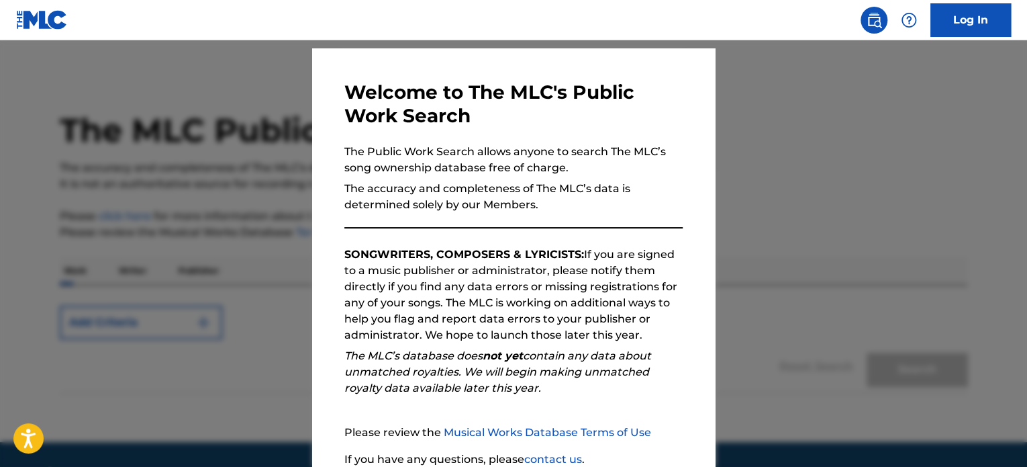
scroll to position [134, 0]
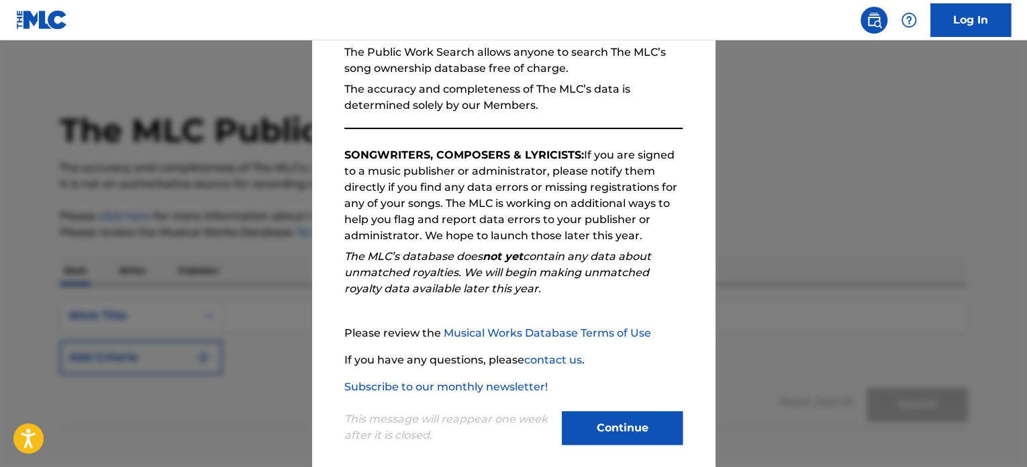
click at [626, 426] on button "Continue" at bounding box center [622, 428] width 121 height 34
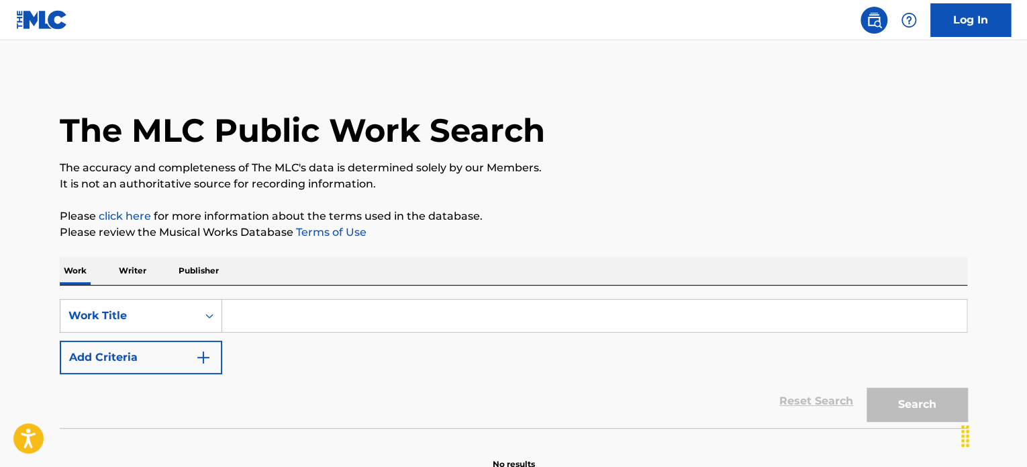
click at [87, 408] on div "Reset Search Search" at bounding box center [514, 401] width 908 height 54
click at [275, 319] on input "Search Form" at bounding box center [594, 315] width 745 height 32
paste input "Point Me 2"
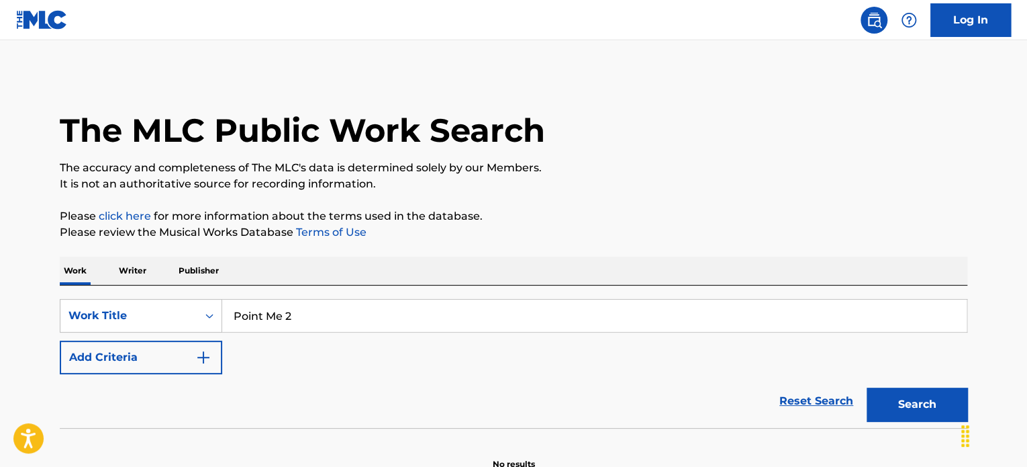
type input "Point Me 2"
click at [161, 361] on button "Add Criteria" at bounding box center [141, 357] width 162 height 34
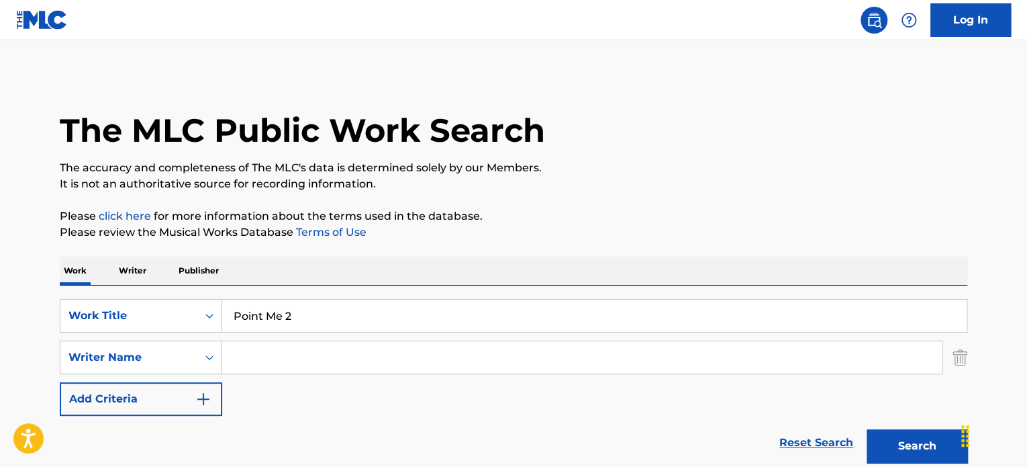
click at [263, 362] on input "Search Form" at bounding box center [582, 357] width 720 height 32
paste input "[PERSON_NAME] Belcalis [PERSON_NAME]"
click at [931, 452] on button "Search" at bounding box center [917, 446] width 101 height 34
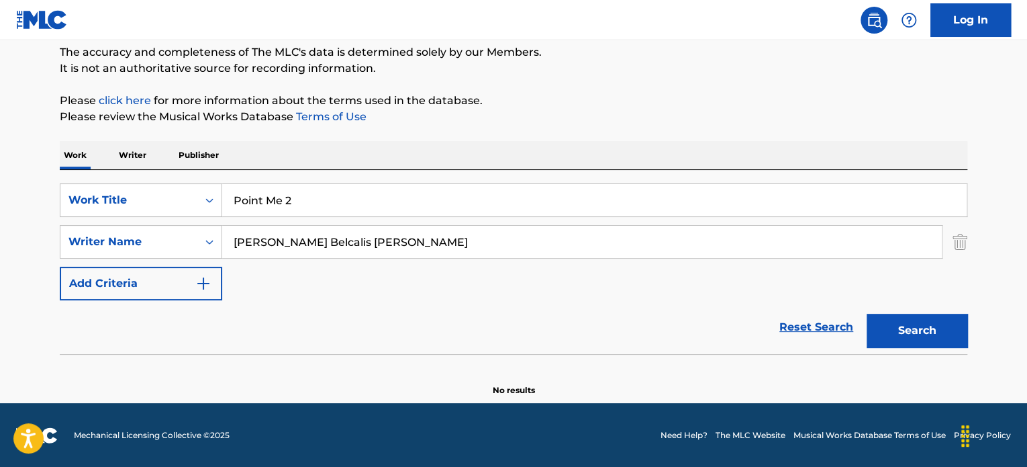
scroll to position [115, 0]
click at [309, 236] on input "[PERSON_NAME] Belcalis [PERSON_NAME]" at bounding box center [582, 242] width 720 height 32
click at [287, 246] on input "[PERSON_NAME] Belcalis [PERSON_NAME]" at bounding box center [582, 242] width 720 height 32
drag, startPoint x: 336, startPoint y: 241, endPoint x: 154, endPoint y: 213, distance: 184.1
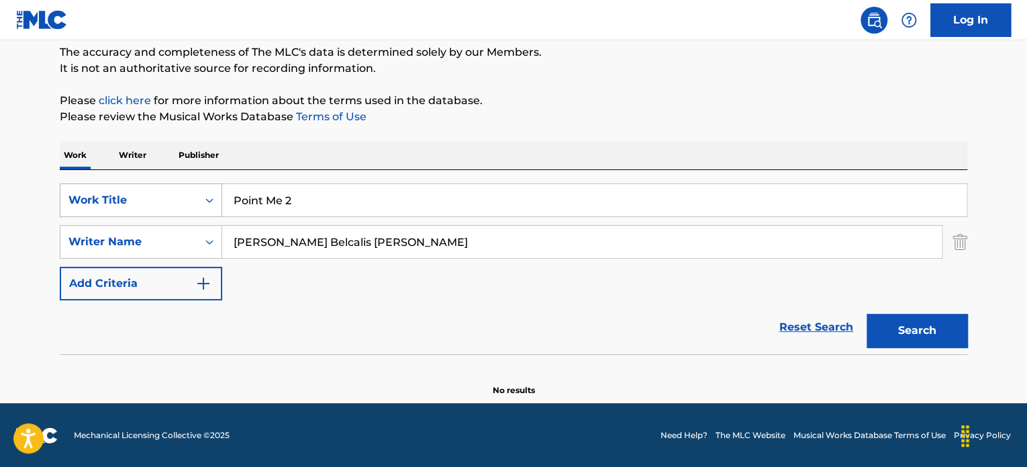
click at [154, 213] on div "SearchWithCriteria458bad9e-04ef-49b0-aa57-50a8844568f4 Work Title Point Me 2 Se…" at bounding box center [514, 241] width 908 height 117
click at [932, 330] on button "Search" at bounding box center [917, 331] width 101 height 34
drag, startPoint x: 321, startPoint y: 234, endPoint x: 185, endPoint y: 232, distance: 136.3
click at [185, 232] on div "SearchWithCriteria561124f0-16ee-4898-bc8d-48dc5e11a3c8 Writer Name [PERSON_NAME]" at bounding box center [514, 242] width 908 height 34
paste input "[PERSON_NAME]"
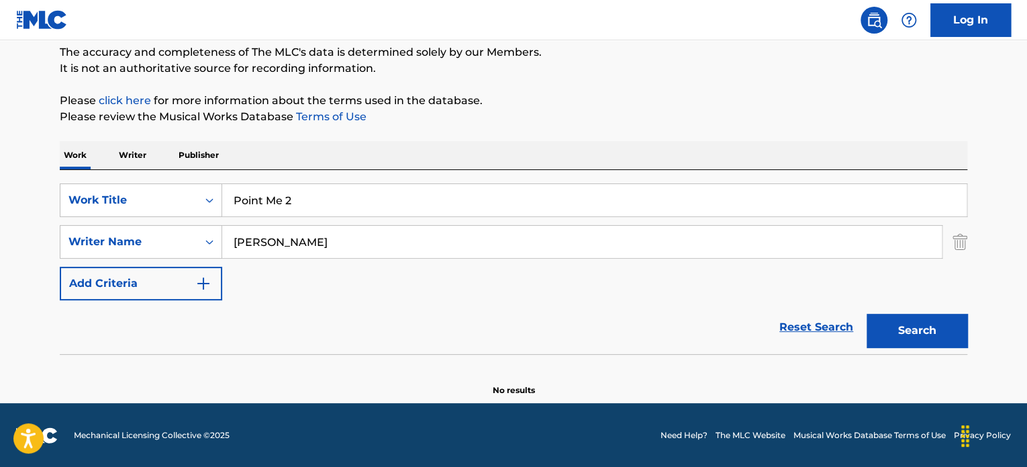
type input "[PERSON_NAME]"
click at [900, 323] on button "Search" at bounding box center [917, 331] width 101 height 34
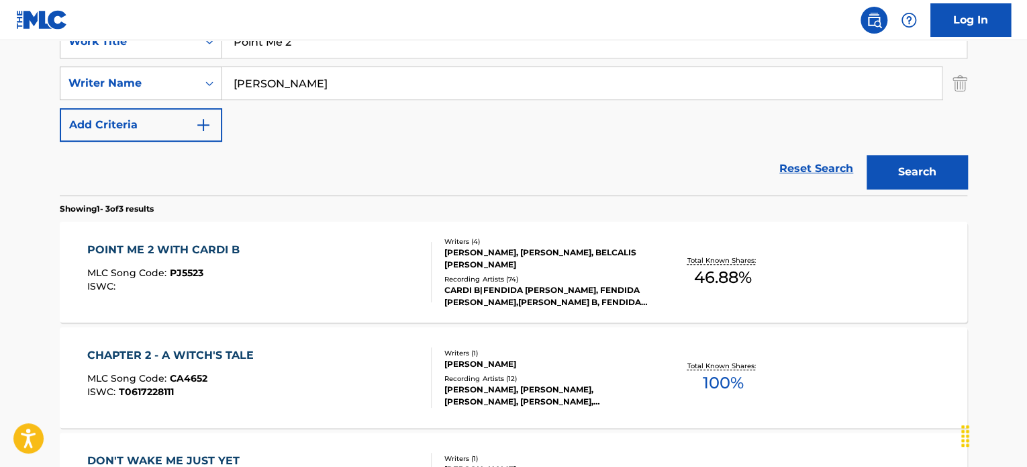
scroll to position [384, 0]
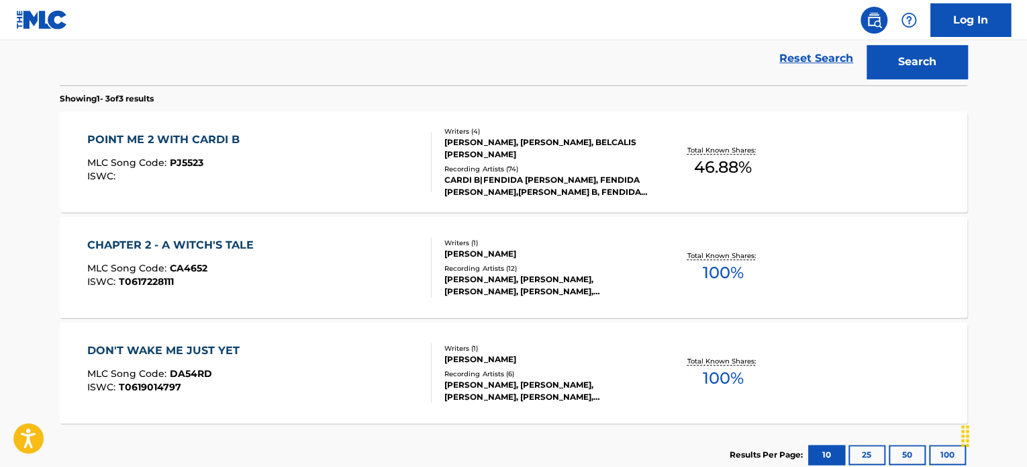
click at [387, 149] on div "POINT ME 2 WITH CARDI B MLC Song Code : PJ5523 ISWC :" at bounding box center [259, 162] width 345 height 60
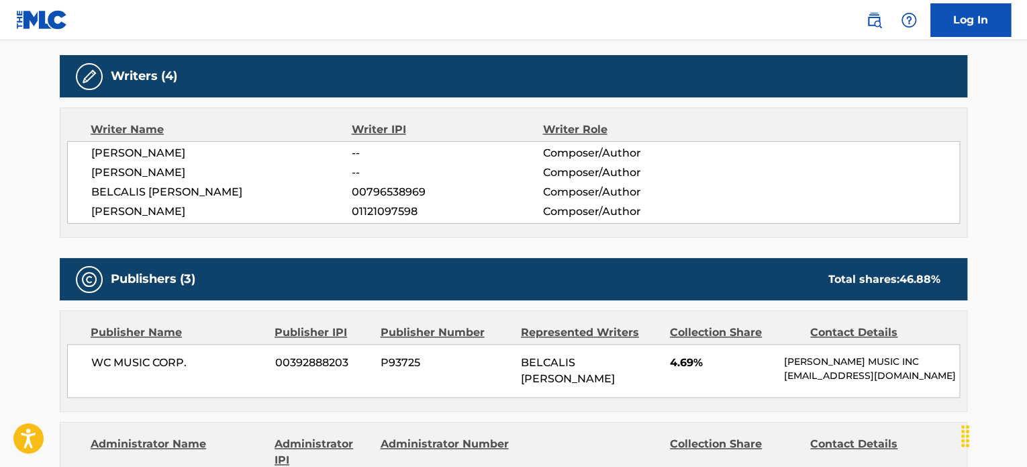
scroll to position [470, 0]
